Goal: Task Accomplishment & Management: Complete application form

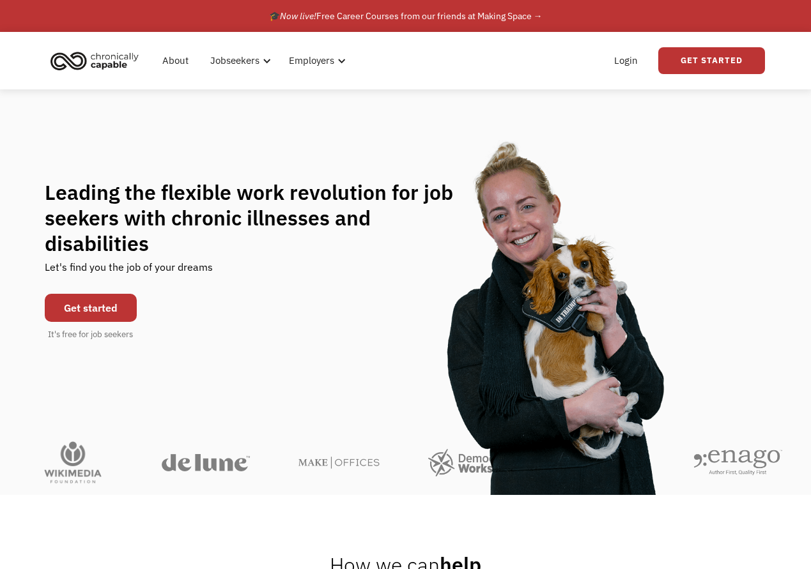
click at [110, 296] on link "Get started" at bounding box center [91, 308] width 92 height 28
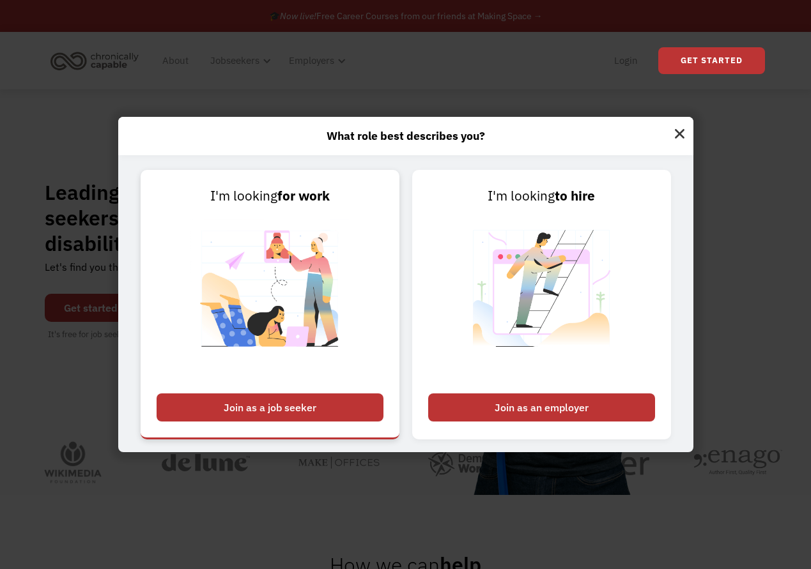
click at [253, 407] on div "Join as a job seeker" at bounding box center [270, 408] width 227 height 28
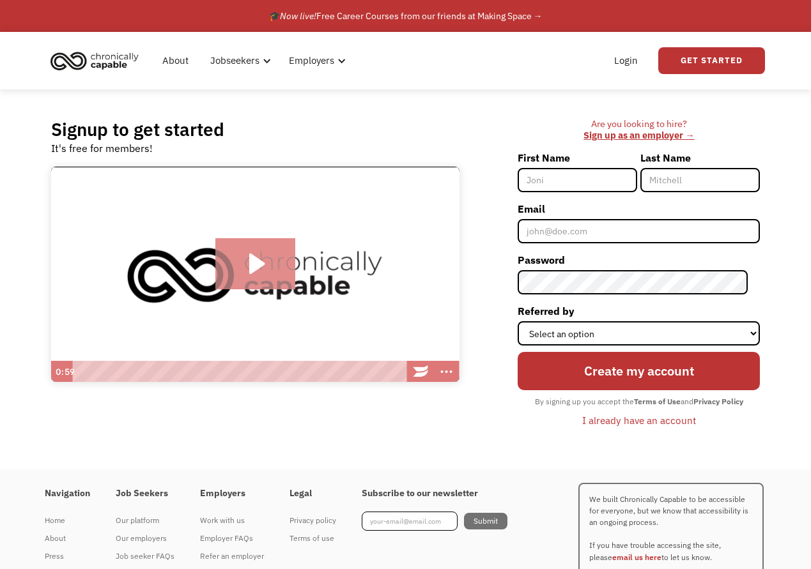
click at [288, 270] on icon "Play Video: Introducing Chronically Capable" at bounding box center [255, 263] width 80 height 51
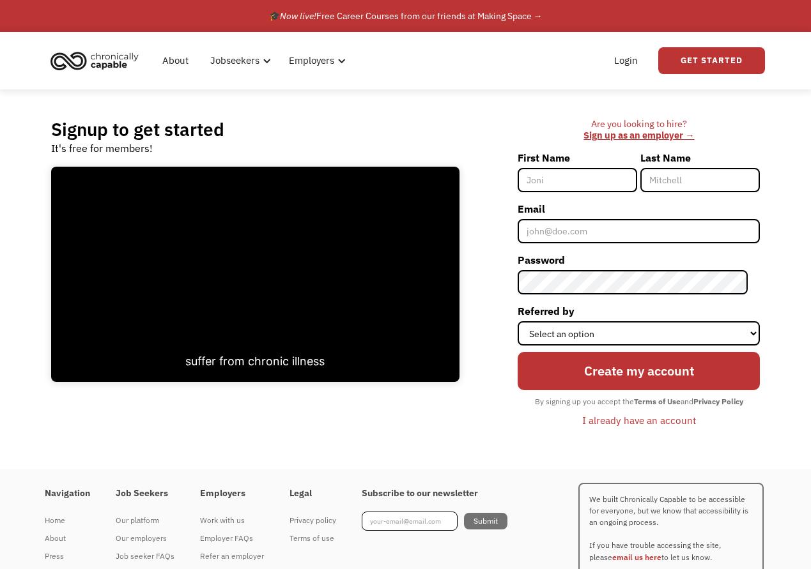
scroll to position [54, 0]
